Goal: Transaction & Acquisition: Purchase product/service

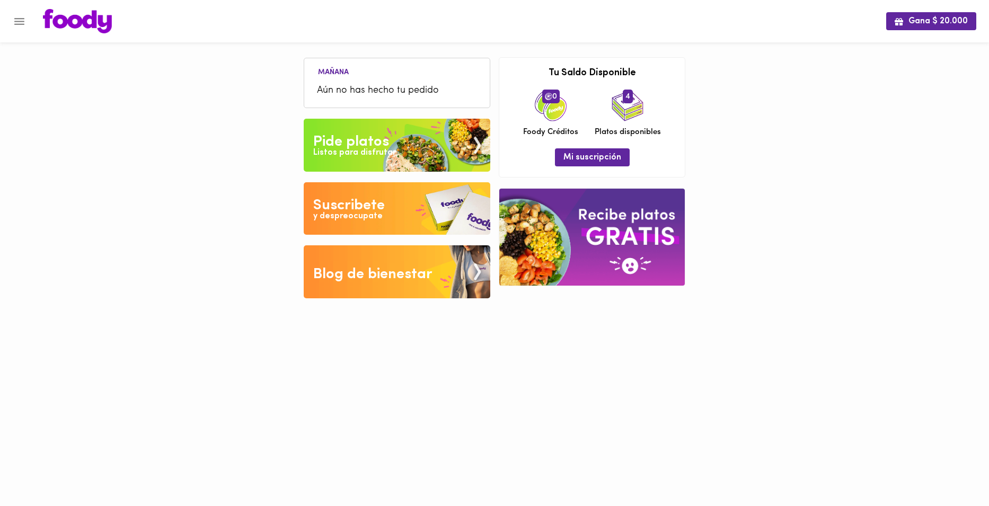
click at [338, 86] on span "Aún no has hecho tu pedido" at bounding box center [397, 91] width 160 height 14
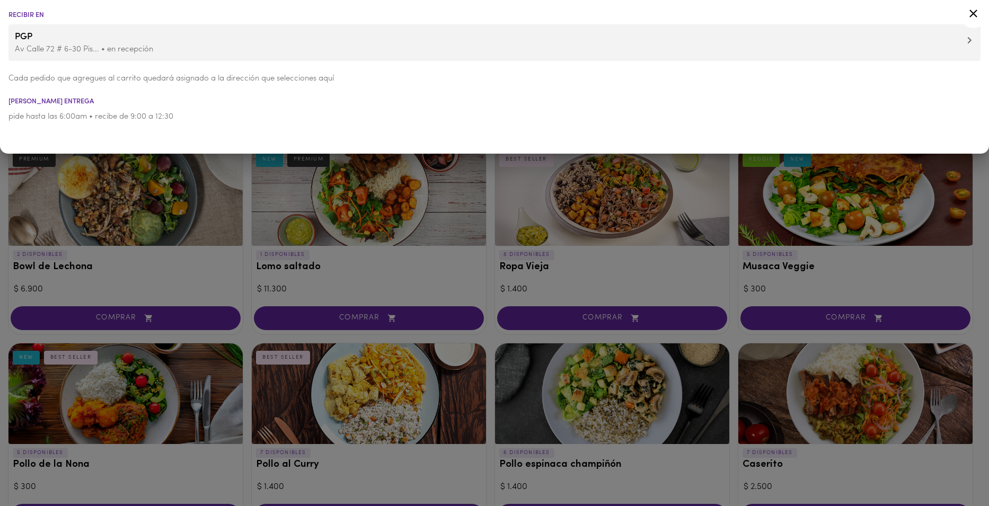
click at [975, 13] on icon at bounding box center [973, 13] width 13 height 13
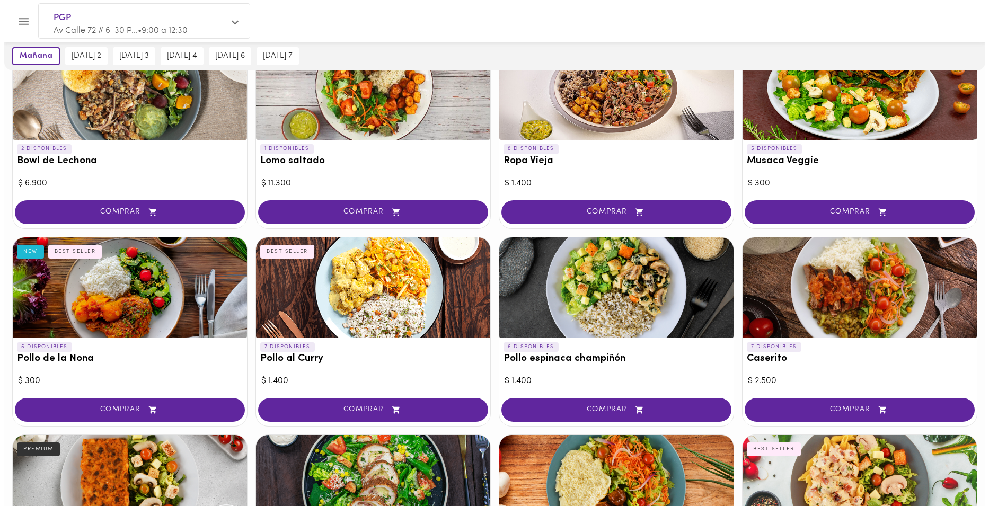
scroll to position [159, 0]
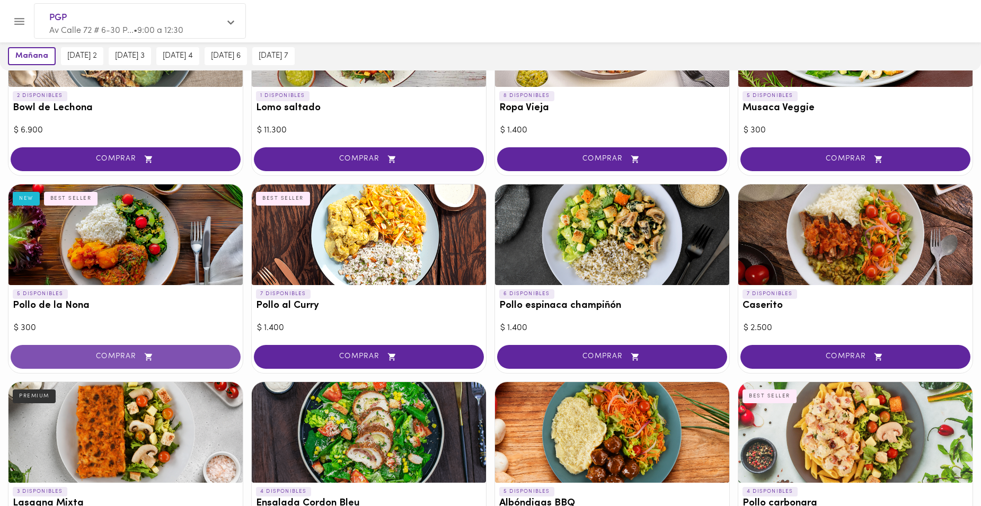
click at [156, 356] on span "COMPRAR" at bounding box center [125, 356] width 203 height 9
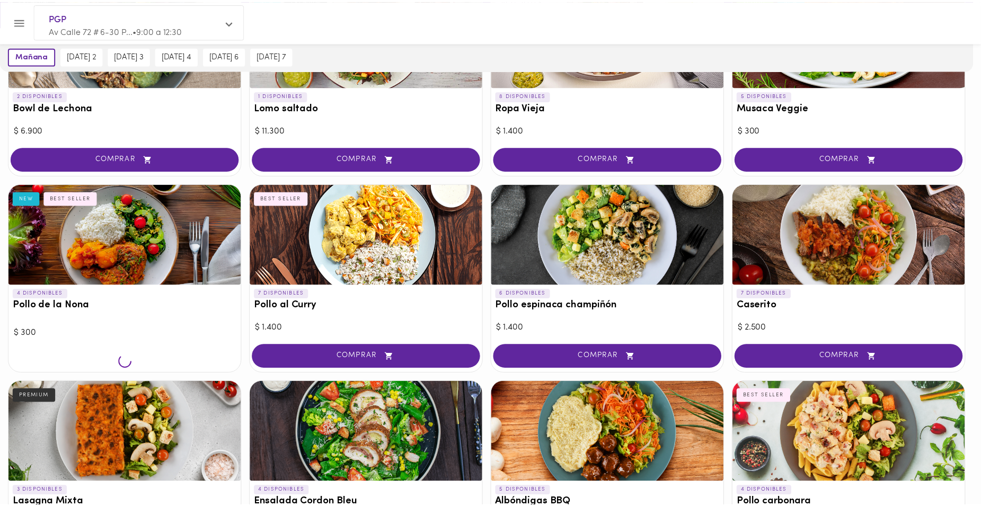
scroll to position [160, 0]
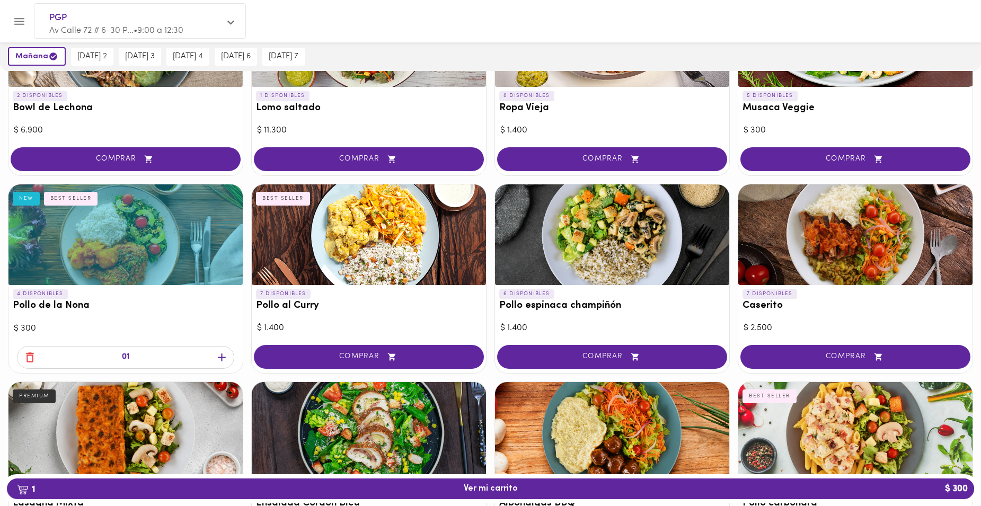
click at [225, 355] on icon "button" at bounding box center [221, 357] width 13 height 13
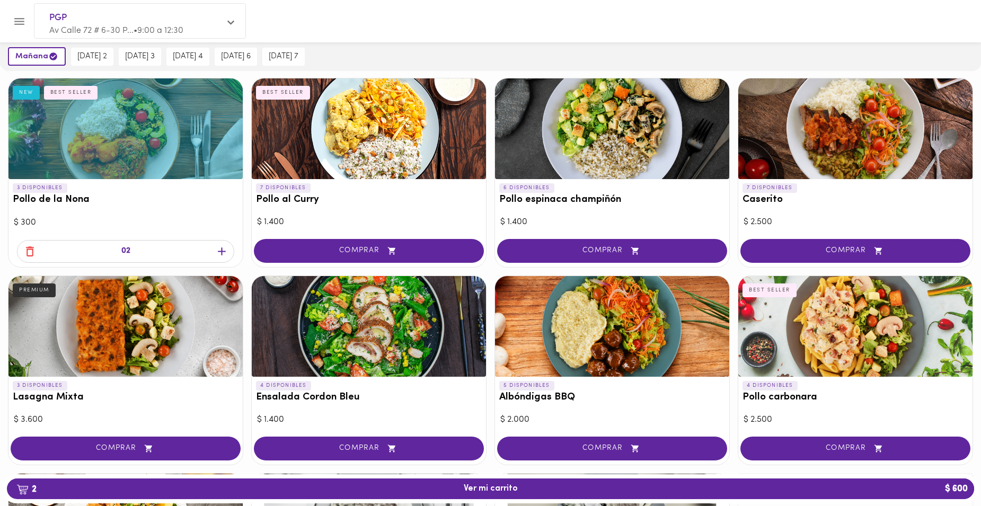
click at [28, 251] on icon "button" at bounding box center [29, 251] width 13 height 13
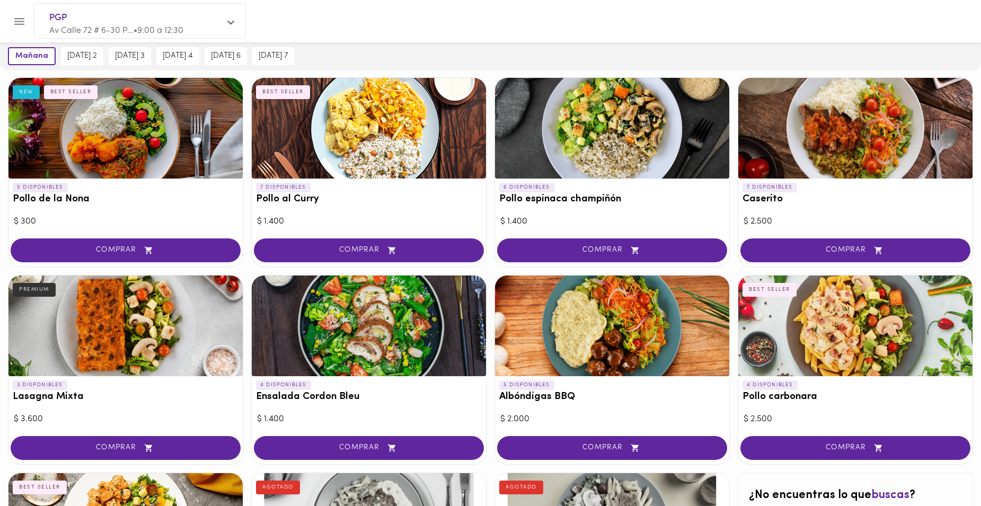
scroll to position [265, 0]
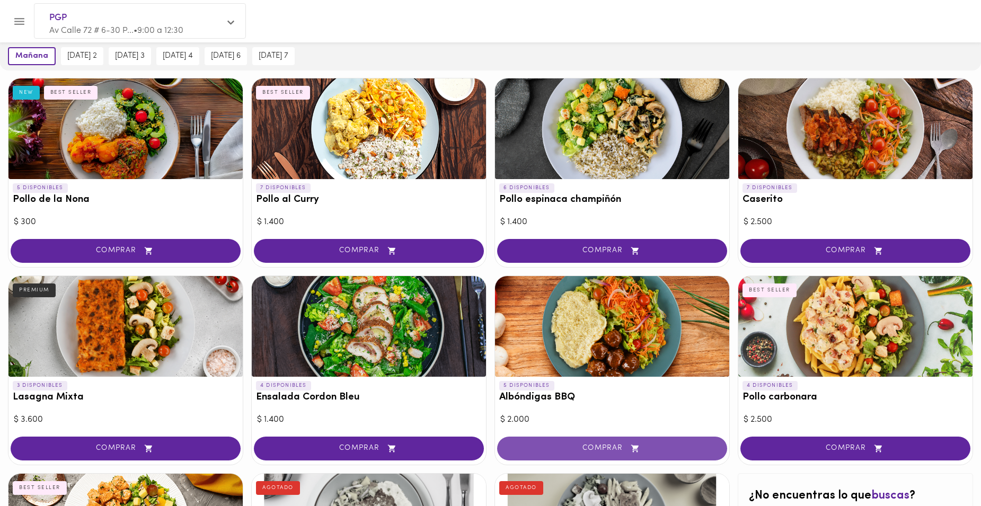
click at [616, 447] on span "COMPRAR" at bounding box center [611, 448] width 203 height 9
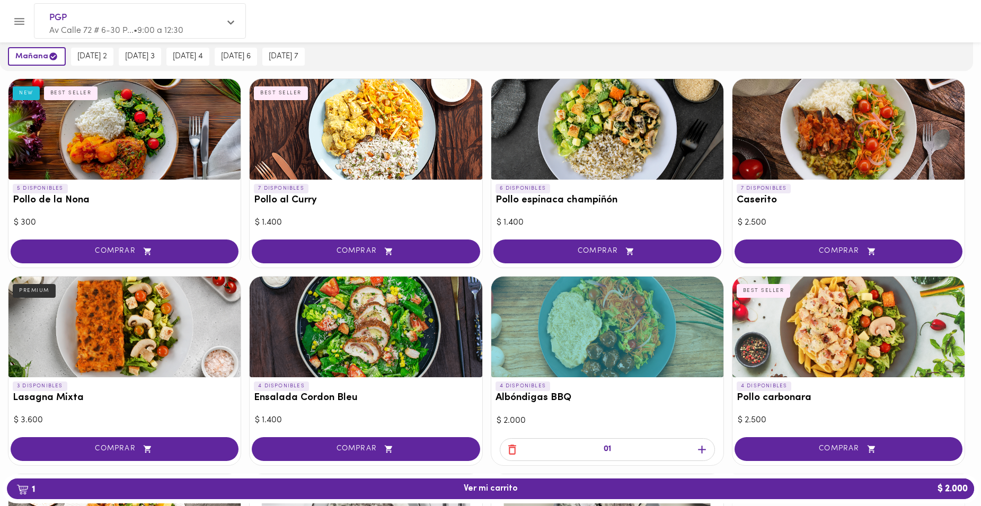
scroll to position [265, 0]
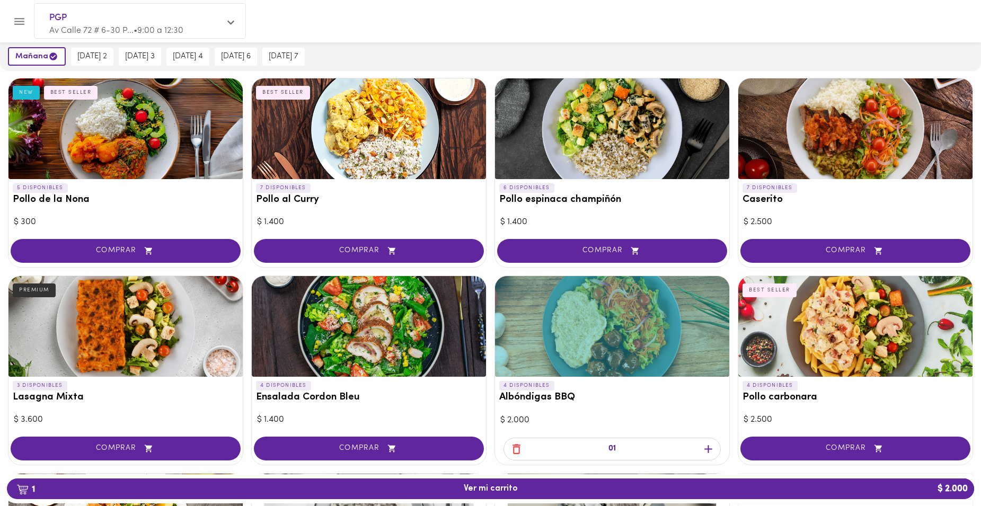
click at [708, 449] on icon "button" at bounding box center [708, 449] width 8 height 8
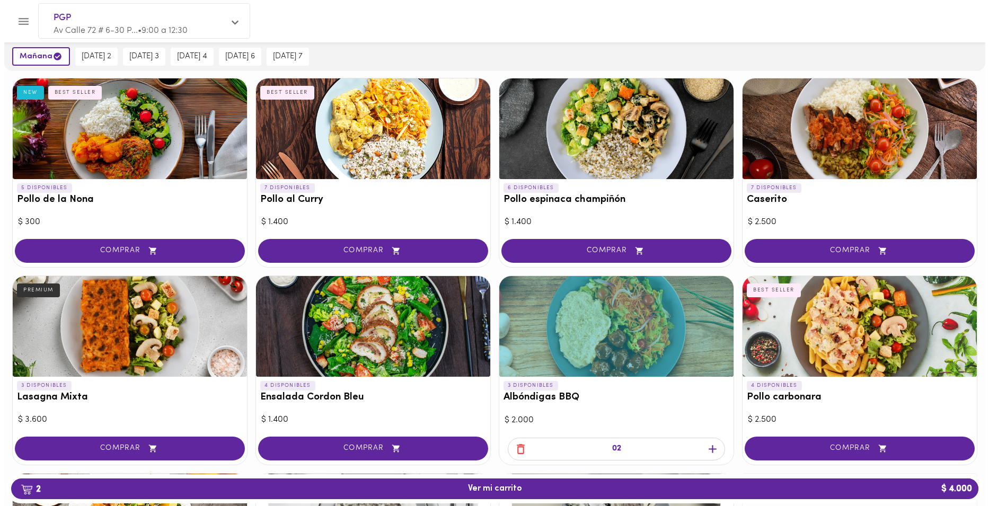
scroll to position [318, 0]
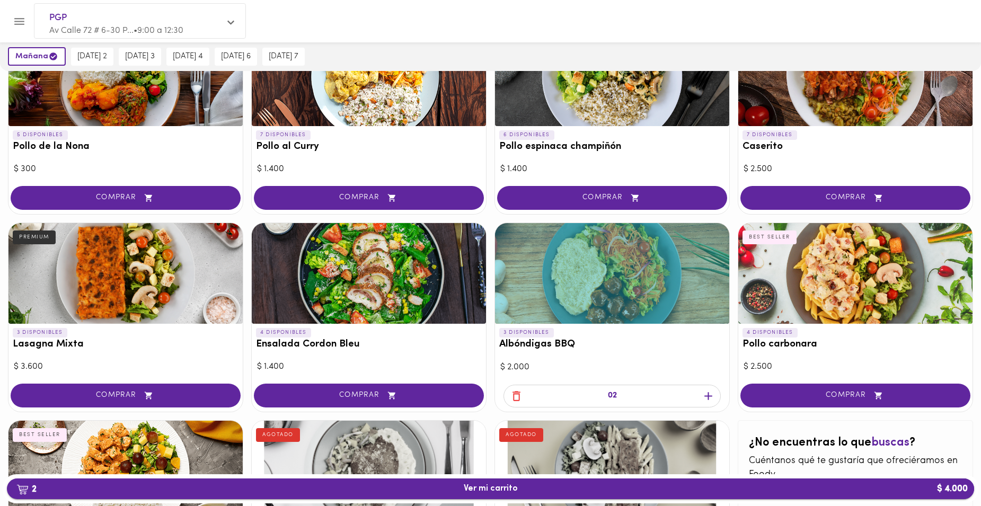
click at [521, 490] on span "2 Ver mi carrito $ 4.000" at bounding box center [490, 489] width 950 height 10
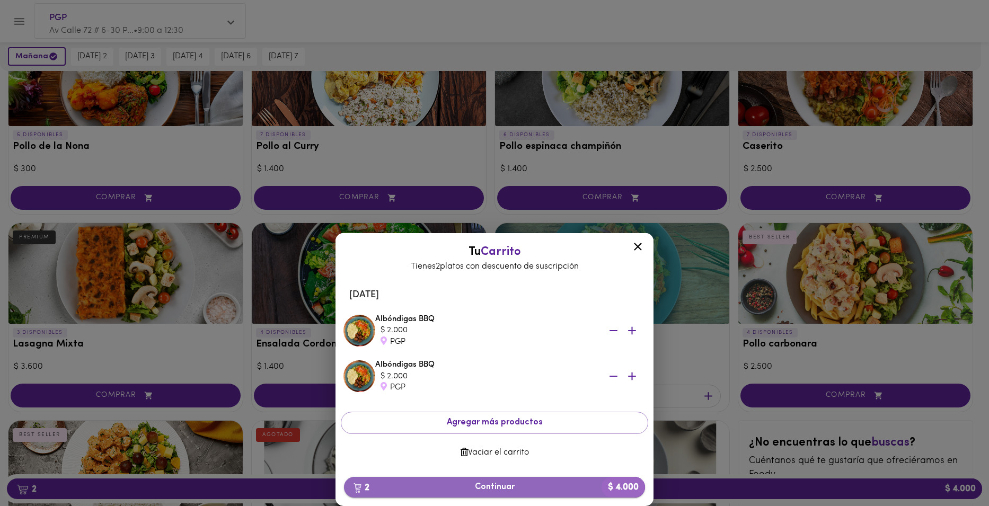
click at [512, 486] on span "2 Continuar $ 4.000" at bounding box center [494, 487] width 284 height 10
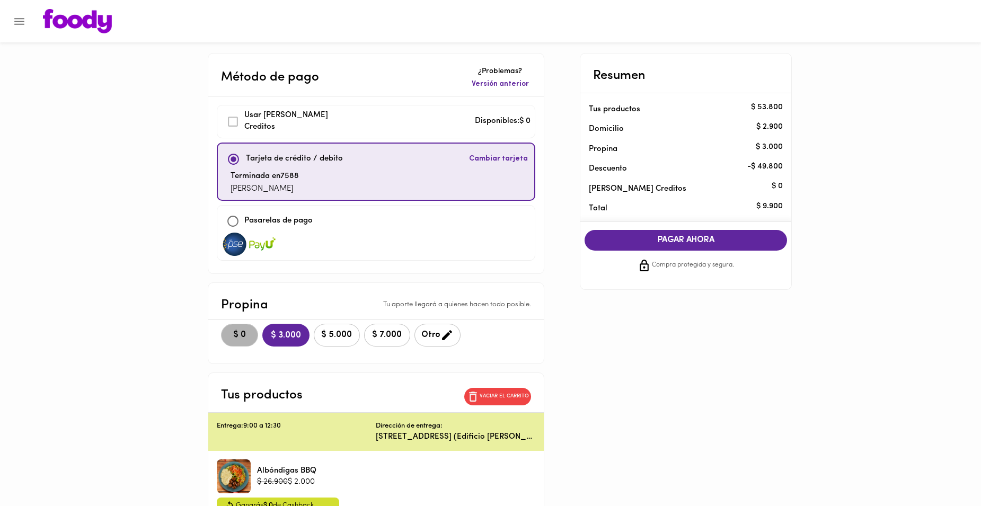
click at [228, 334] on span "$ 0" at bounding box center [239, 335] width 23 height 10
click at [709, 242] on span "PAGAR AHORA" at bounding box center [685, 240] width 181 height 10
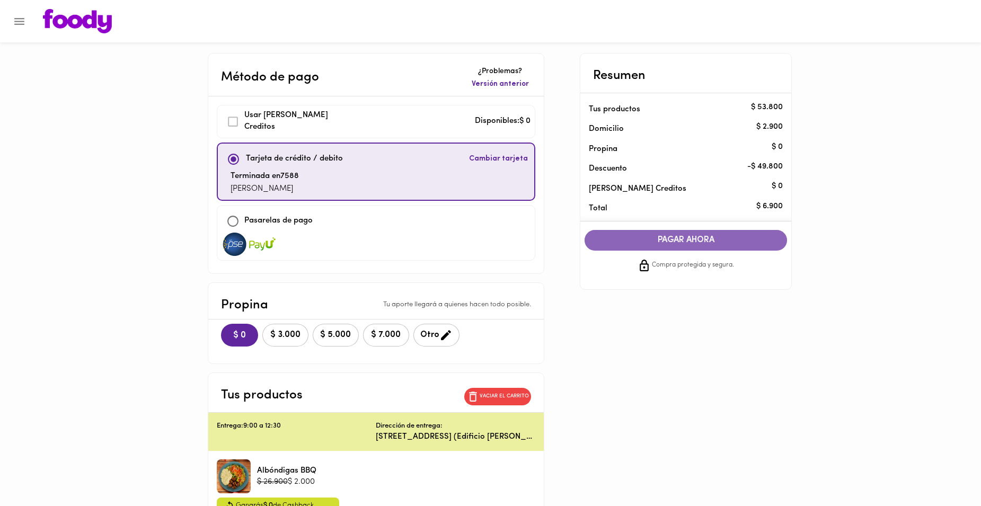
click at [674, 242] on span "PAGAR AHORA" at bounding box center [685, 240] width 181 height 10
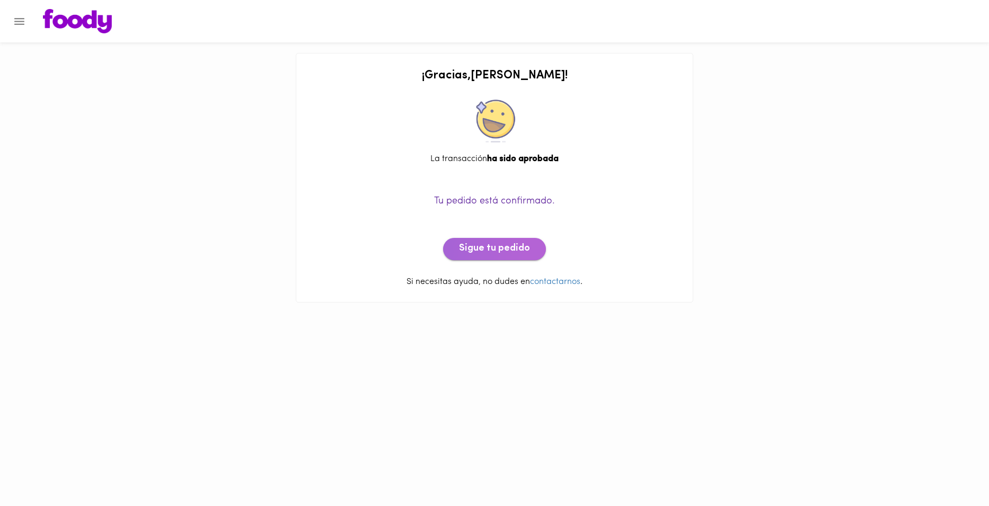
click at [495, 254] on span "Sigue tu pedido" at bounding box center [494, 249] width 71 height 12
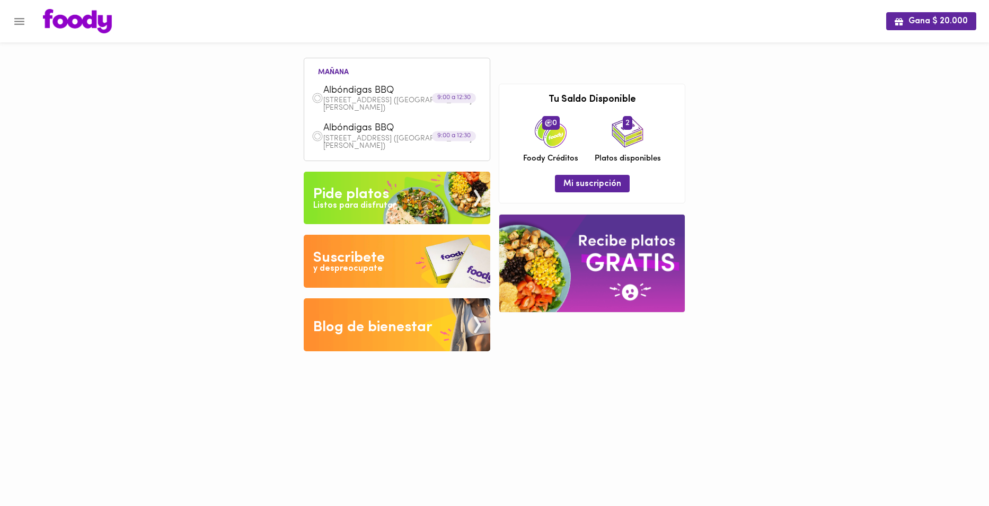
drag, startPoint x: 75, startPoint y: 119, endPoint x: 90, endPoint y: 84, distance: 37.3
click at [75, 119] on div "Gana $ 20.000 [DATE] Albóndigas BBQ Av Calle 72 # 6-30 Piso 9 (Edificio [PERSON…" at bounding box center [494, 183] width 989 height 367
